Goal: Ask a question

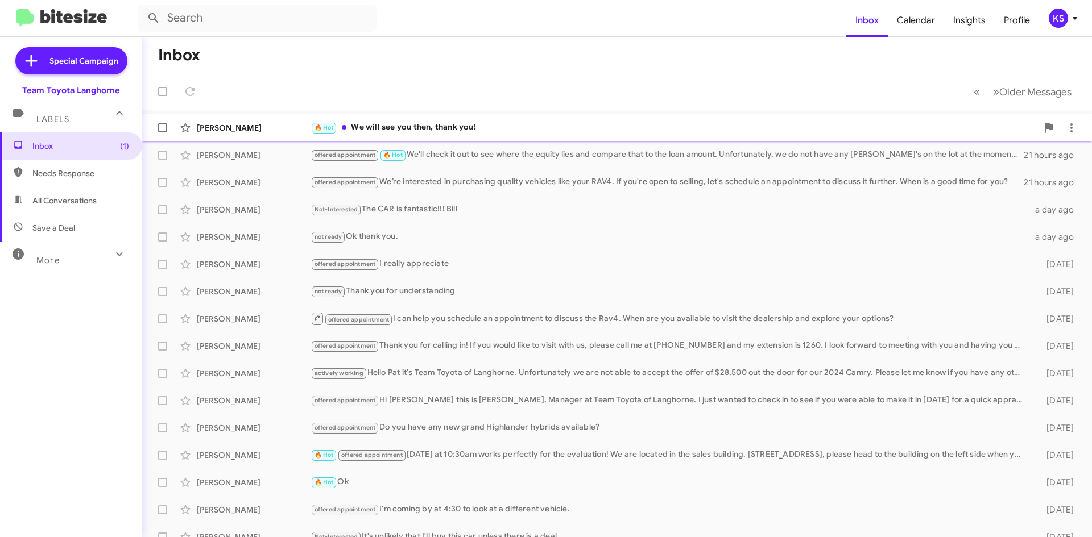
click at [437, 133] on div "🔥 Hot We will see you then, thank you!" at bounding box center [674, 127] width 727 height 13
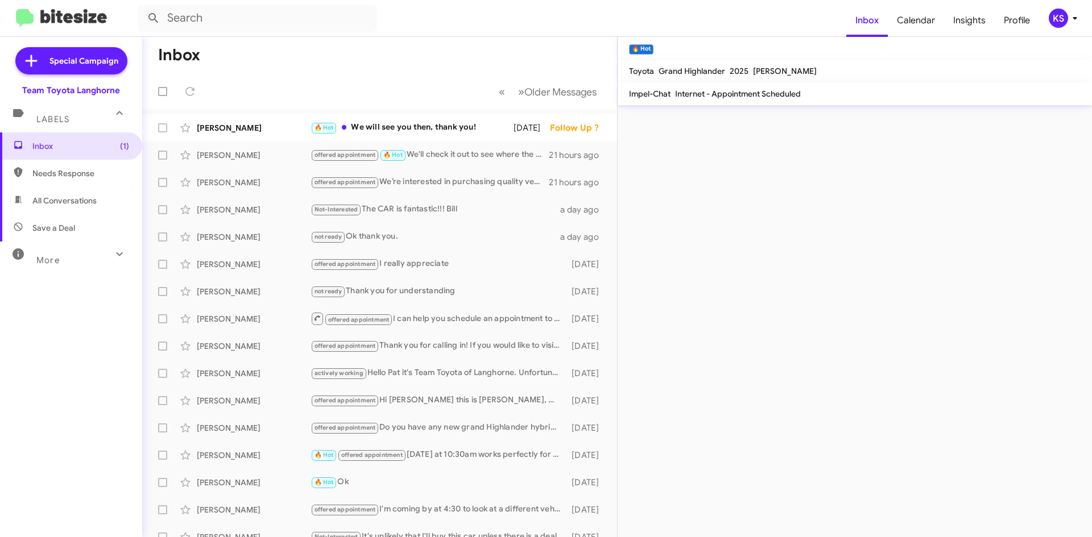
click at [82, 202] on span "All Conversations" at bounding box center [64, 200] width 64 height 11
type input "in:all-conversations"
